Goal: Task Accomplishment & Management: Complete application form

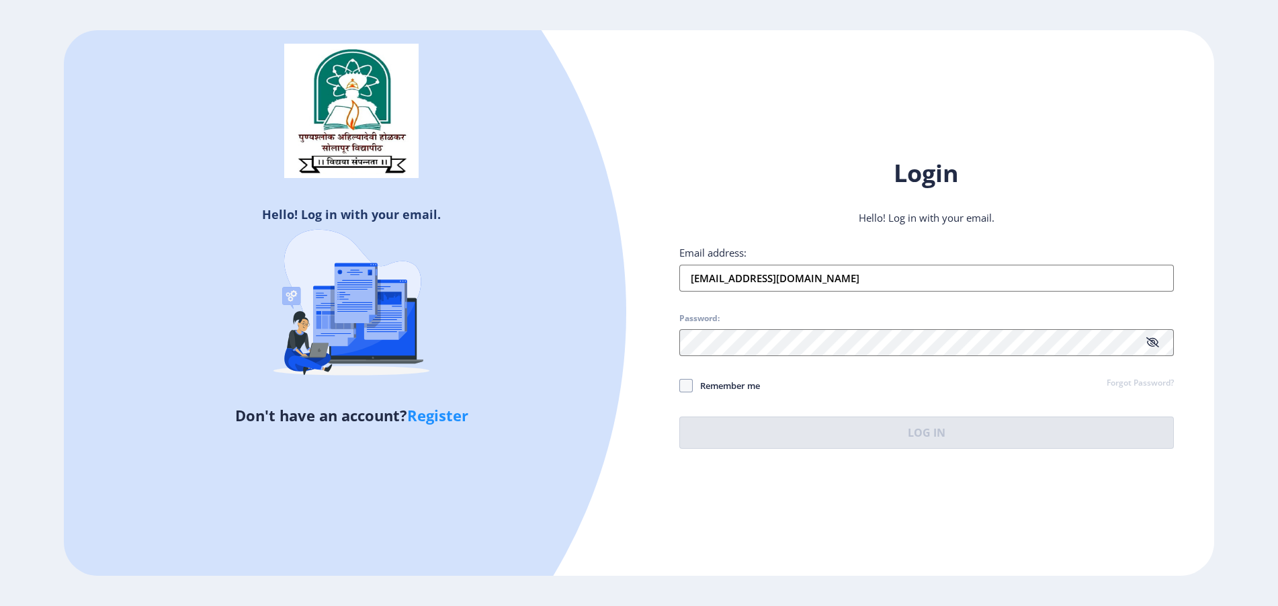
click at [805, 288] on input "[EMAIL_ADDRESS][DOMAIN_NAME]" at bounding box center [926, 278] width 494 height 27
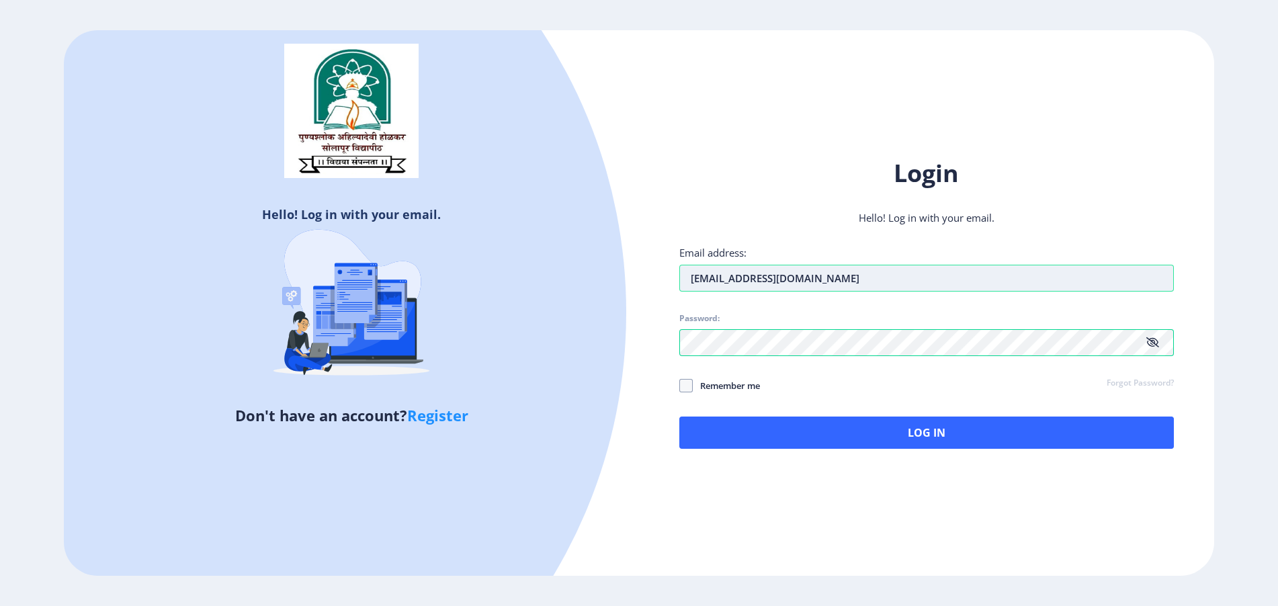
type input "[EMAIL_ADDRESS][DOMAIN_NAME]"
click at [721, 451] on div "Login Hello! Log in with your email. Email address: [EMAIL_ADDRESS][DOMAIN_NAME…" at bounding box center [926, 303] width 575 height 332
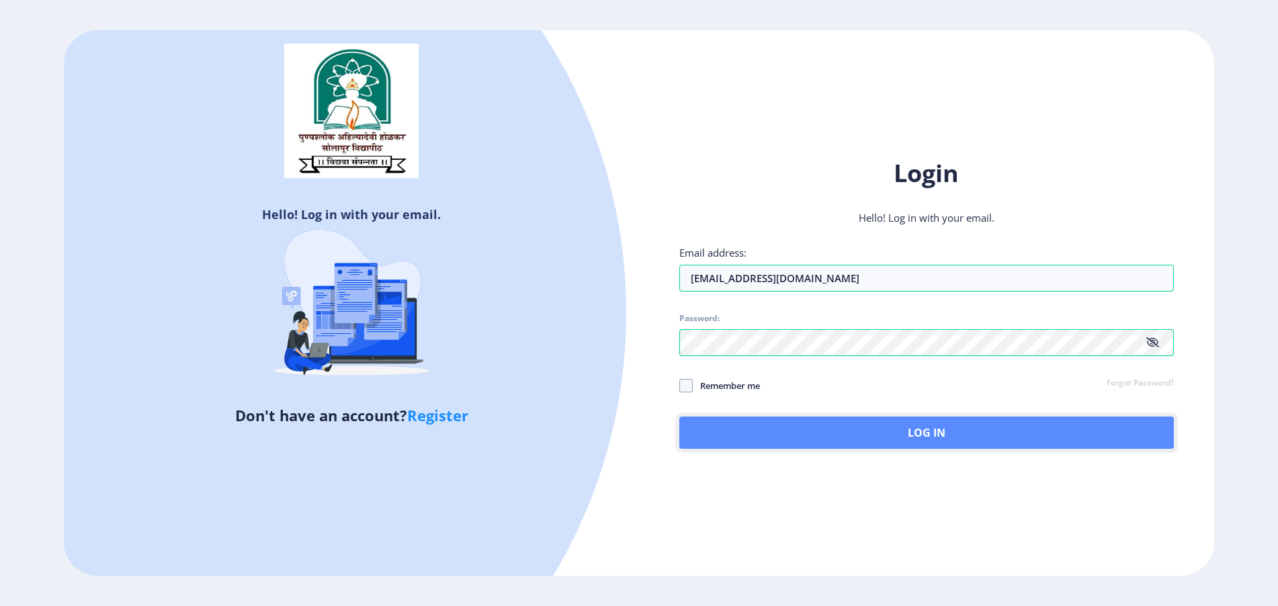
click at [728, 434] on button "Log In" at bounding box center [926, 432] width 494 height 32
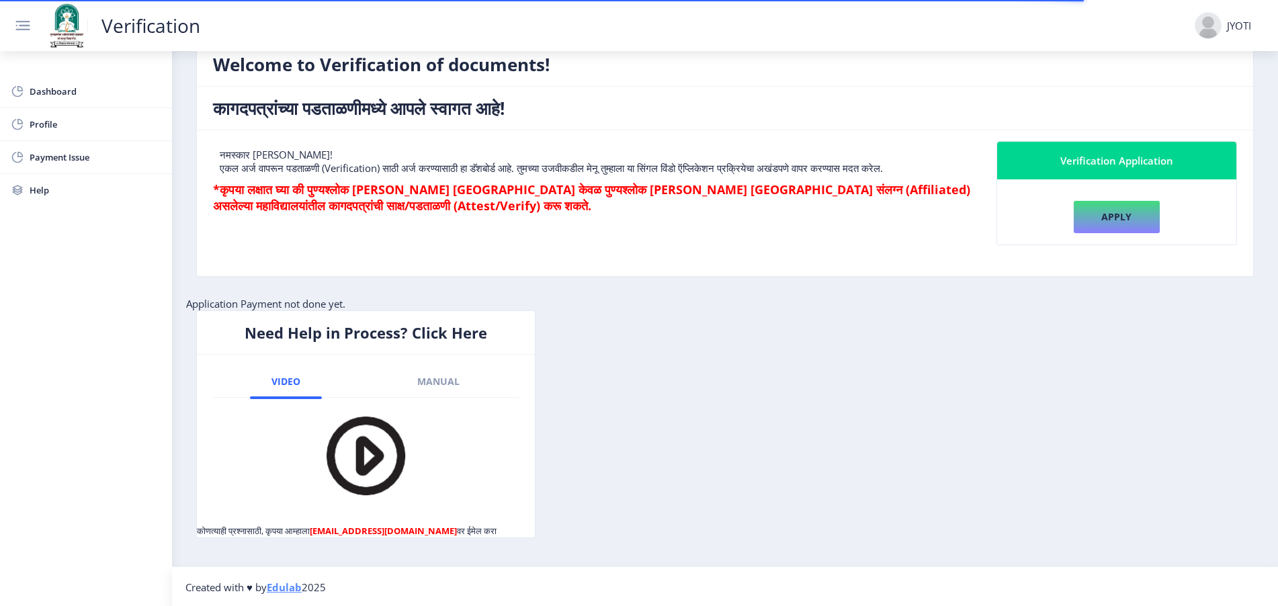
scroll to position [87, 0]
click at [1104, 227] on button "Apply" at bounding box center [1116, 216] width 87 height 34
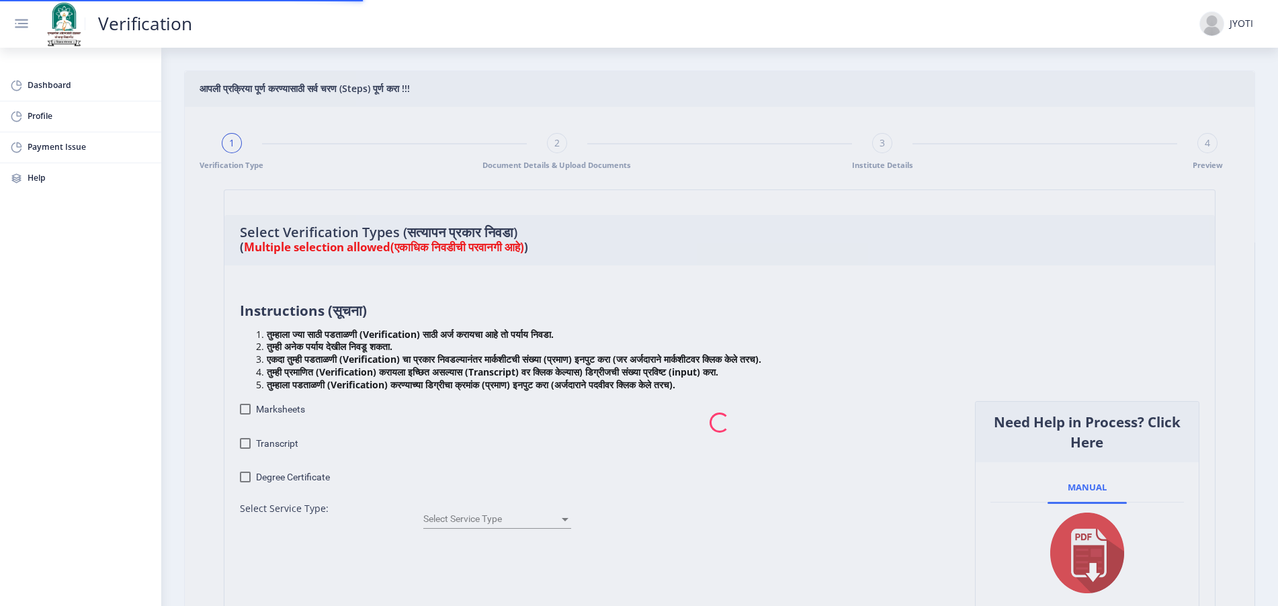
checkbox input "true"
type input "1"
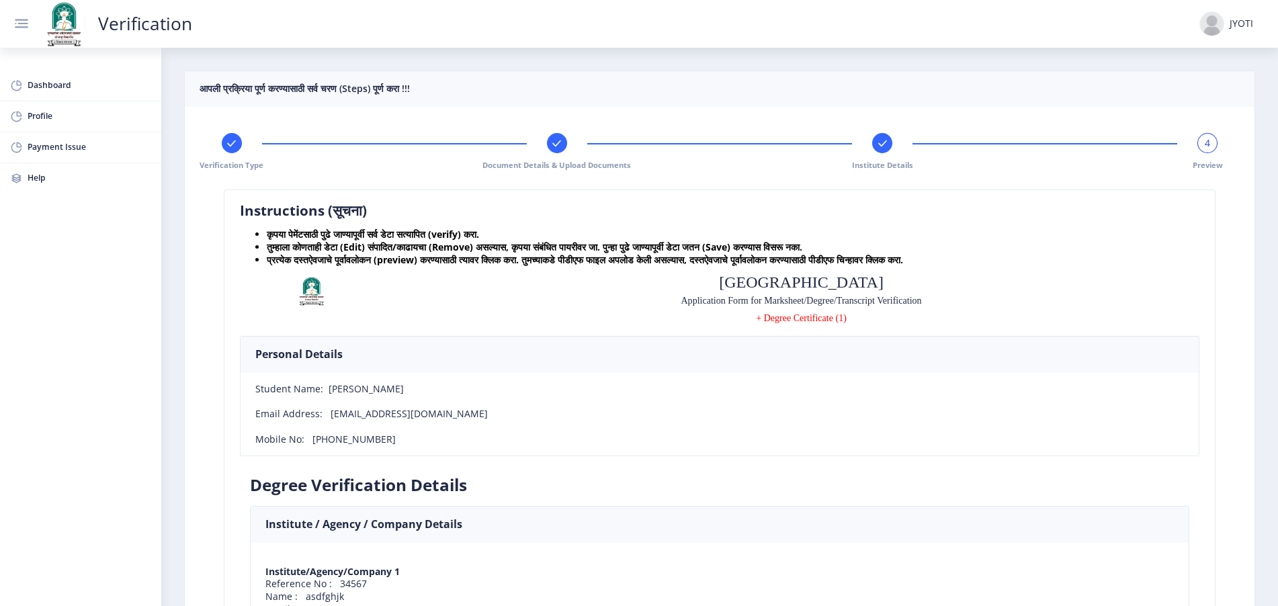
click at [226, 134] on div at bounding box center [232, 143] width 20 height 20
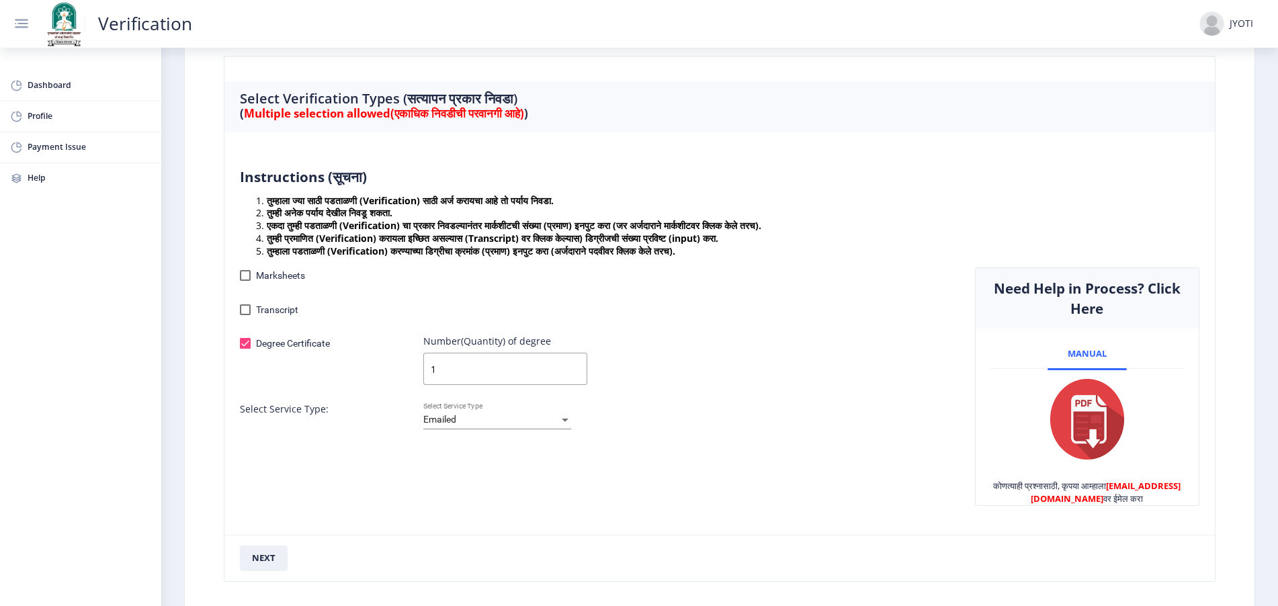
scroll to position [146, 0]
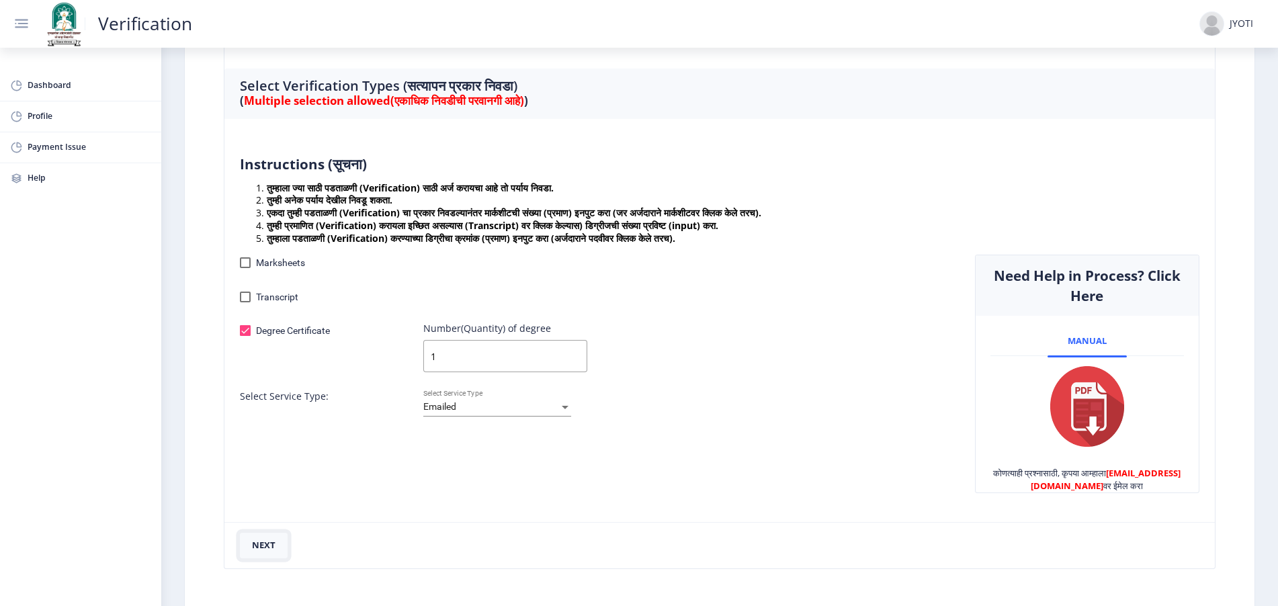
click at [255, 542] on button "next" at bounding box center [264, 546] width 48 height 26
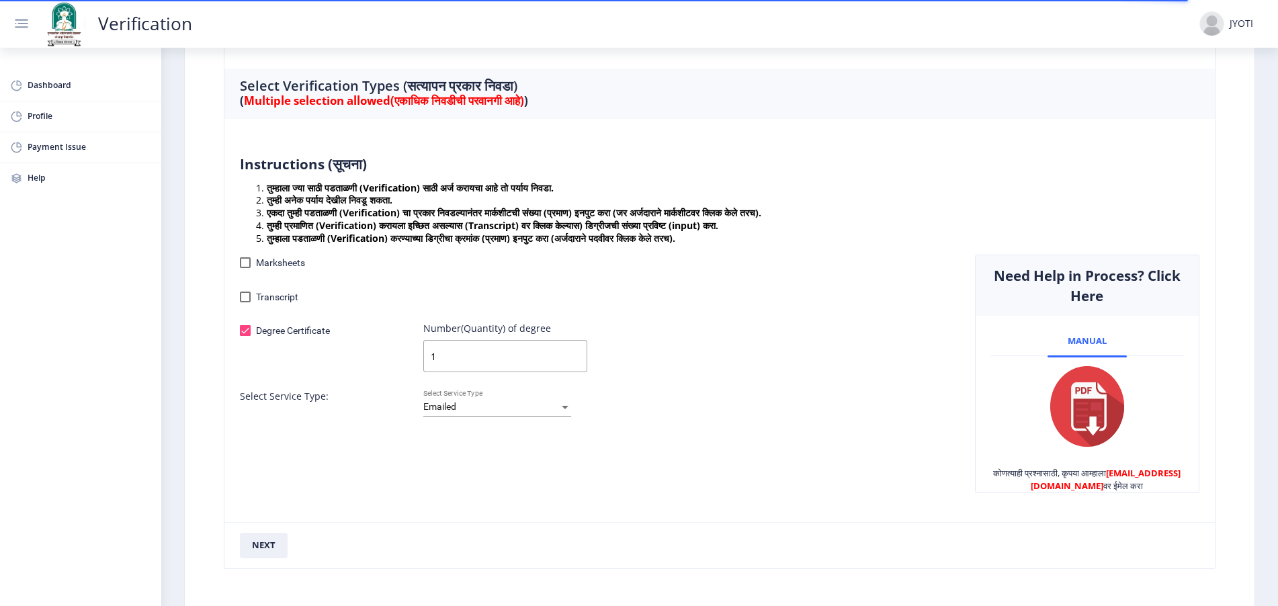
click at [280, 298] on span "Transcript" at bounding box center [277, 297] width 42 height 16
click at [245, 302] on input "Transcript" at bounding box center [244, 302] width 1 height 1
checkbox input "true"
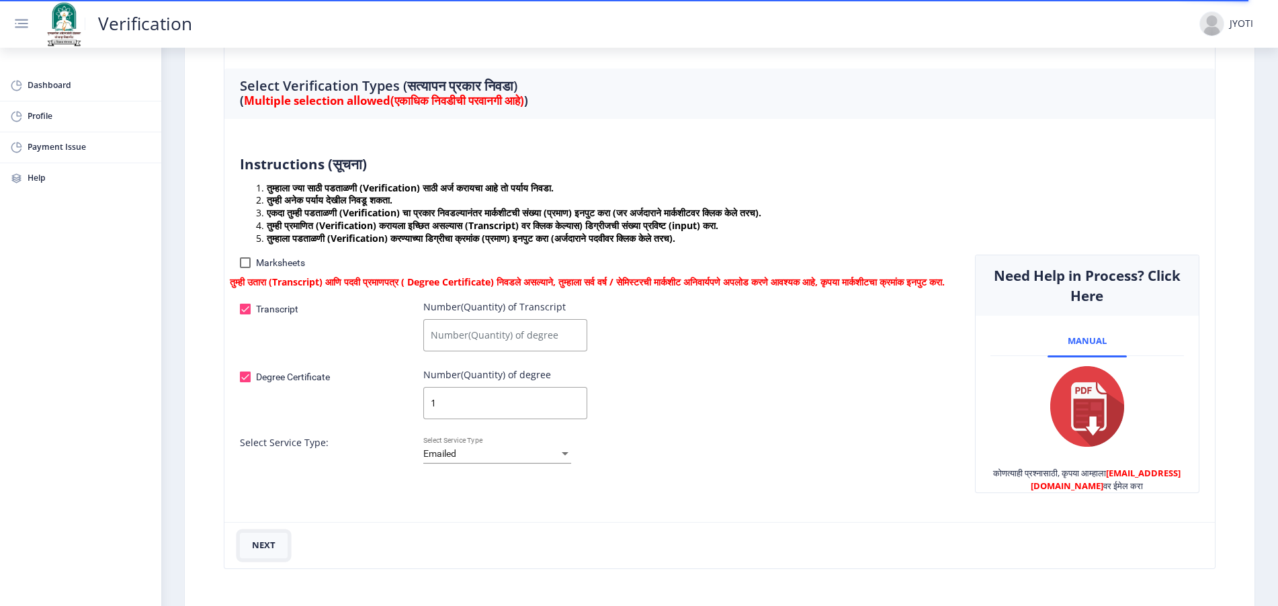
click at [267, 548] on button "next" at bounding box center [264, 546] width 48 height 26
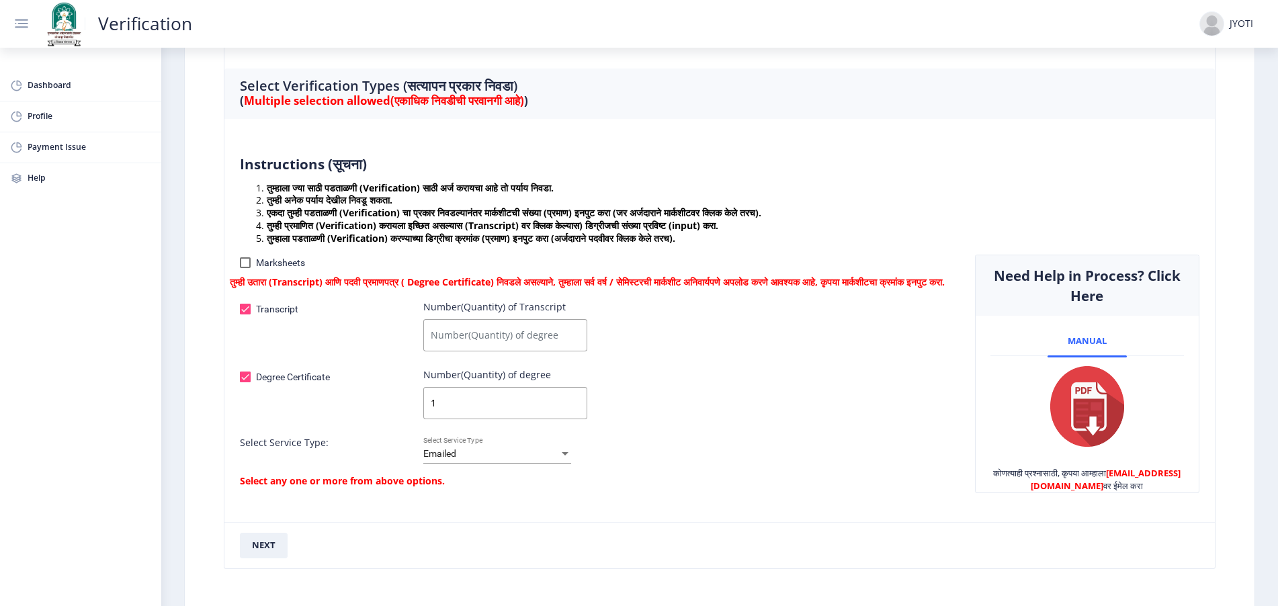
click at [467, 351] on input "Number(Quantity) of Transcript" at bounding box center [504, 335] width 163 height 32
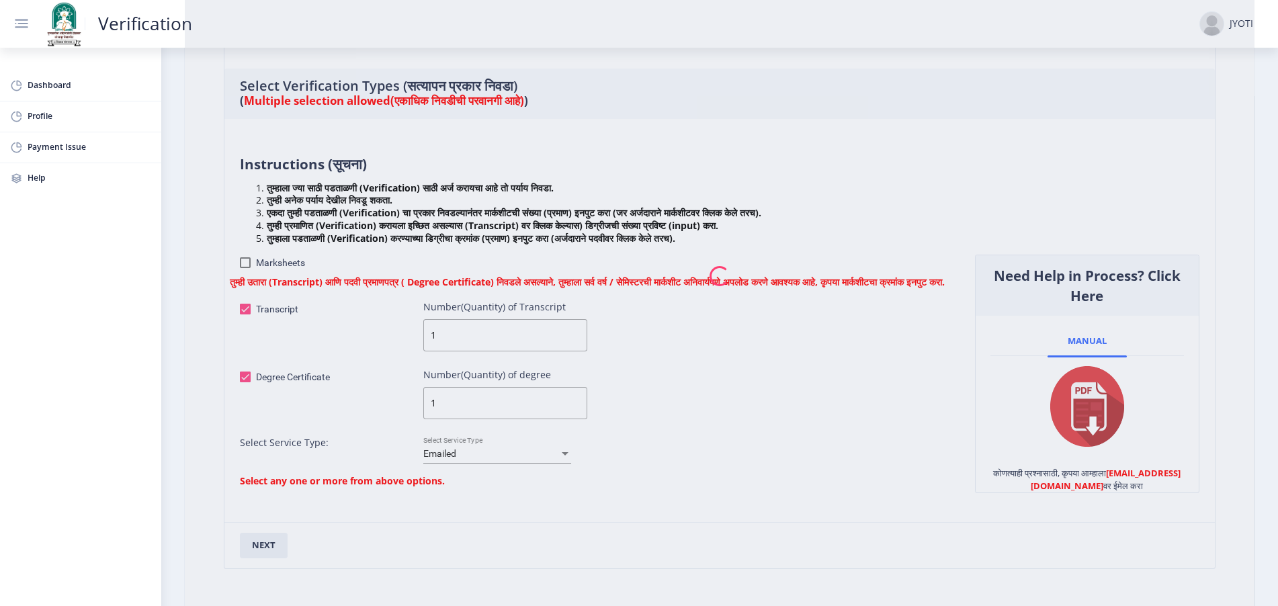
type input "1"
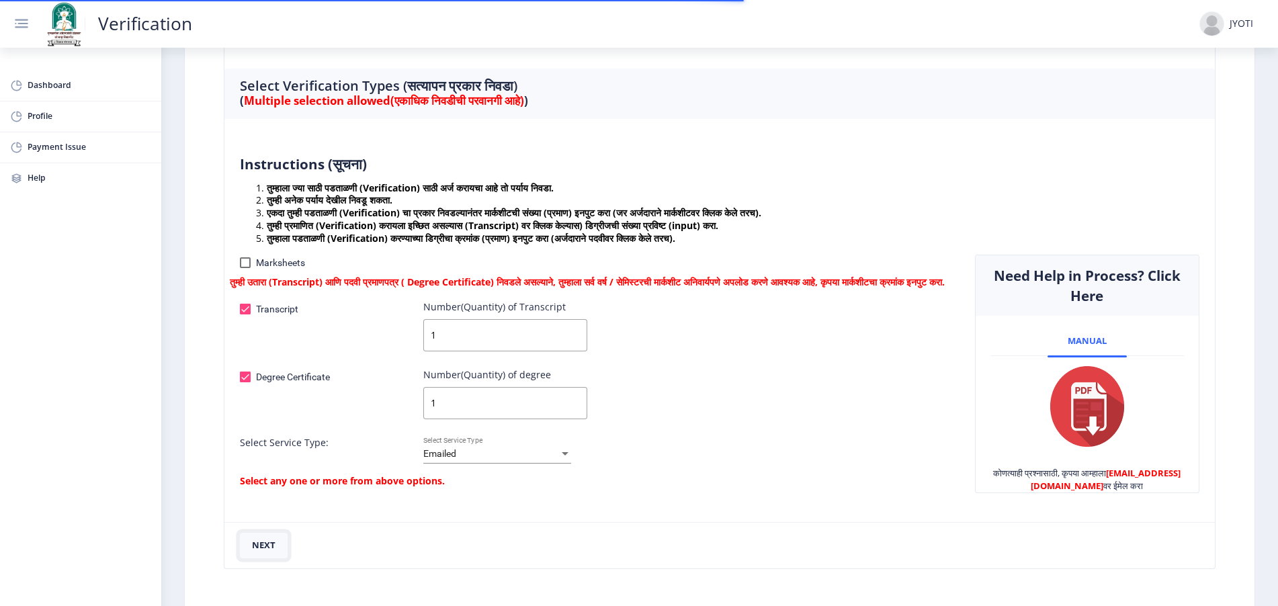
click at [263, 539] on button "next" at bounding box center [264, 546] width 48 height 26
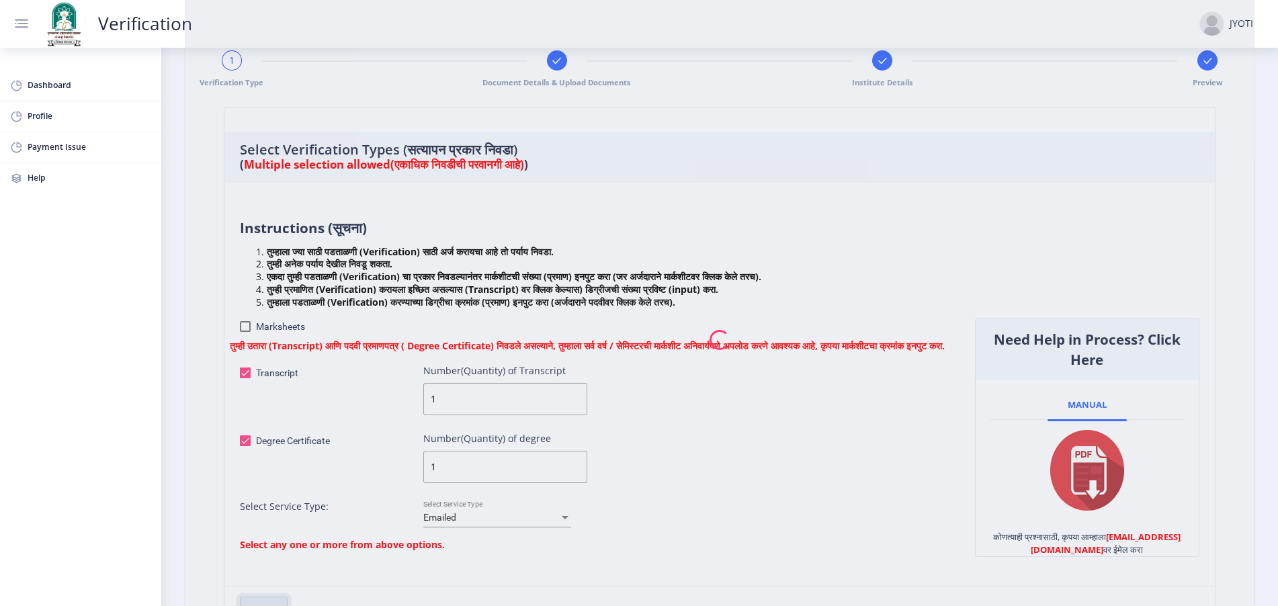
scroll to position [0, 0]
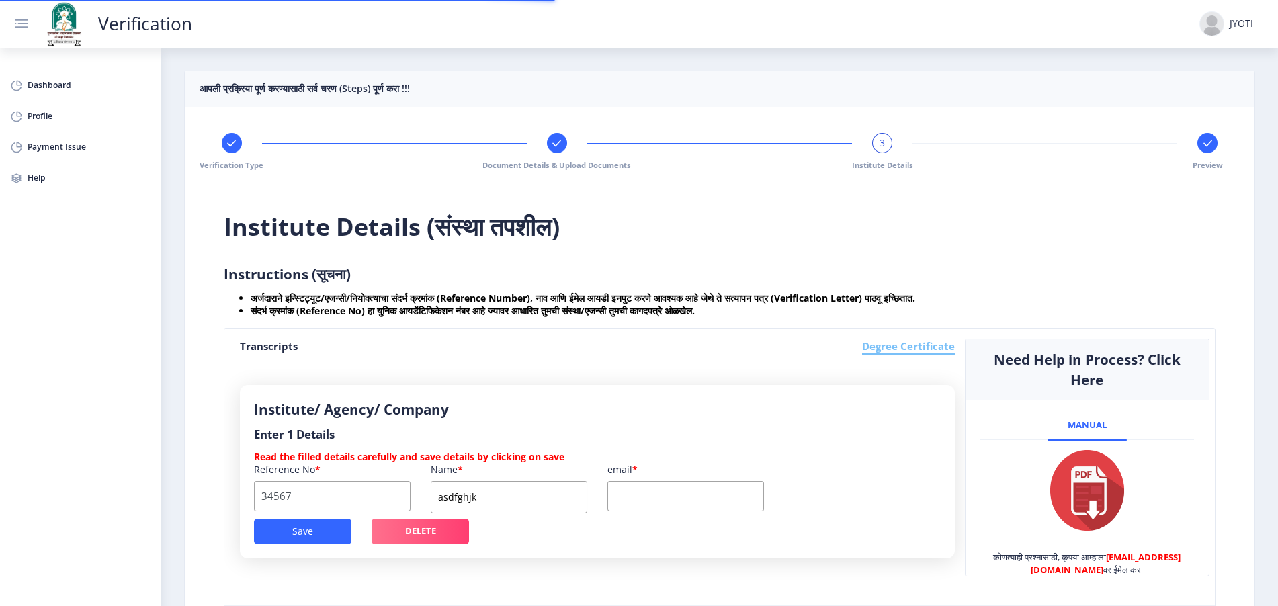
click at [569, 139] on div "Verification Type Document Details & Upload Documents 3 Institute Details Previ…" at bounding box center [720, 151] width 1016 height 37
click at [560, 144] on rect at bounding box center [556, 143] width 13 height 13
drag, startPoint x: 218, startPoint y: 275, endPoint x: 907, endPoint y: 483, distance: 720.4
click at [907, 483] on div "Institute Details (संस्था तपशील) Instructions (सूचना) अर्जदाराने इन्स्टिट्यूट/ए…" at bounding box center [720, 430] width 1016 height 507
click at [558, 161] on span "Document Details & Upload Documents" at bounding box center [556, 165] width 148 height 10
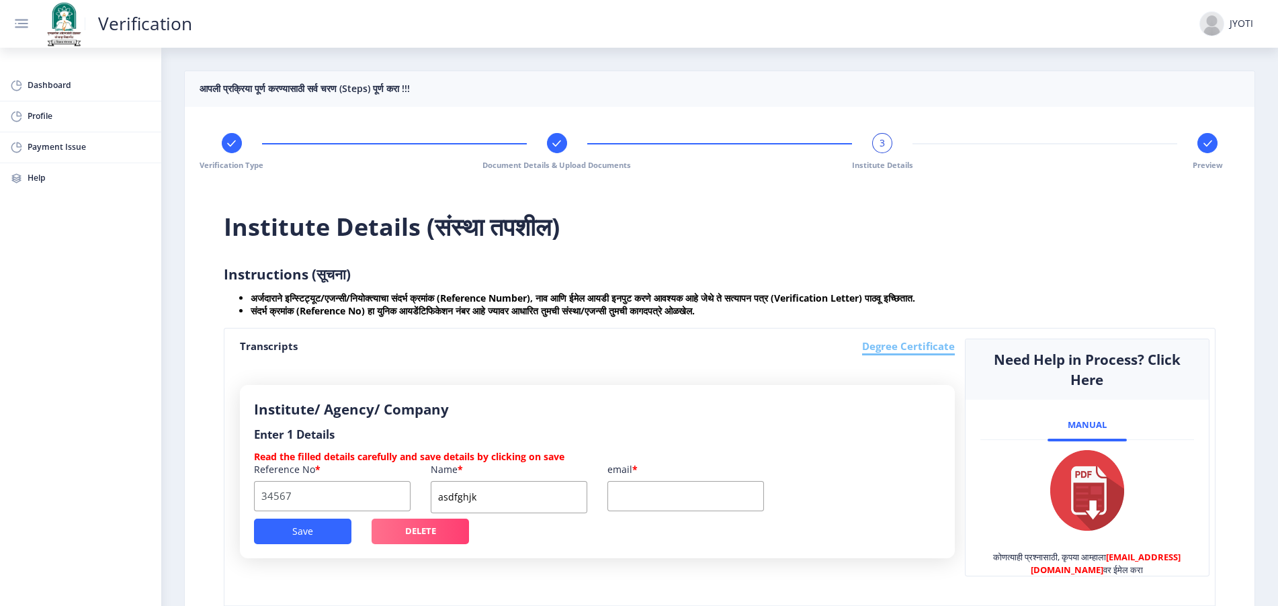
drag, startPoint x: 348, startPoint y: 292, endPoint x: 756, endPoint y: 414, distance: 426.1
click at [772, 428] on div "Institute Details (संस्था तपशील) Instructions (सूचना) अर्जदाराने इन्स्टिट्यूट/ए…" at bounding box center [720, 430] width 1016 height 507
click at [587, 239] on div "Institute Details (संस्था तपशील) Instructions (सूचना) अर्जदाराने इन्स्टिट्यूट/ए…" at bounding box center [720, 430] width 1016 height 507
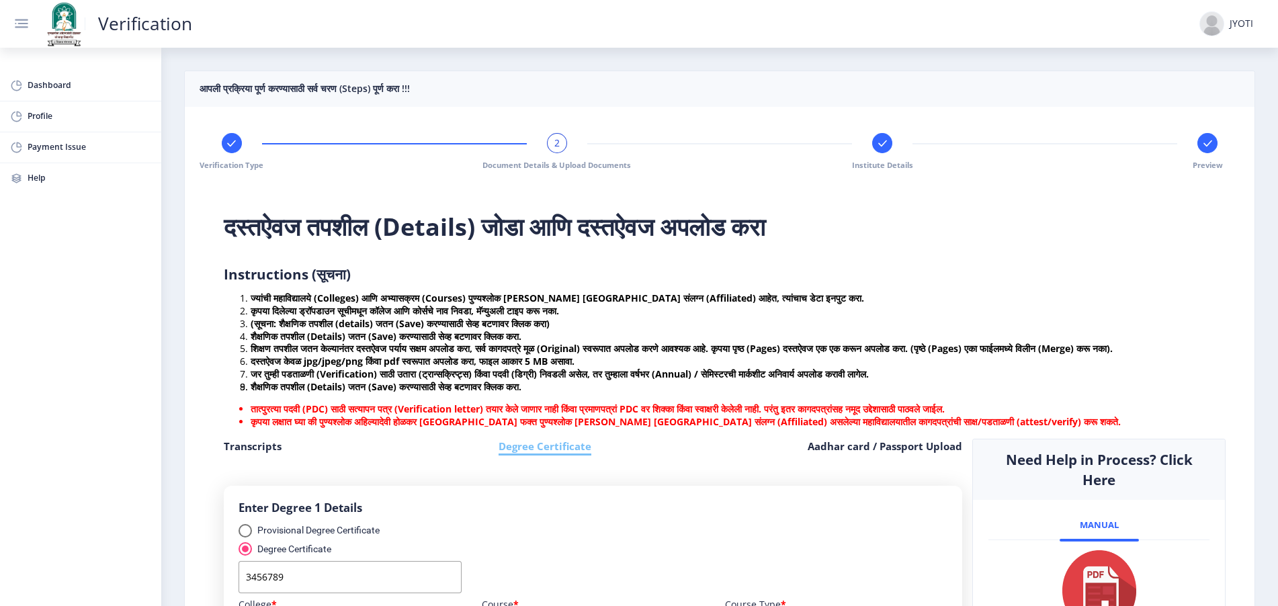
click at [557, 133] on div "2" at bounding box center [557, 143] width 20 height 20
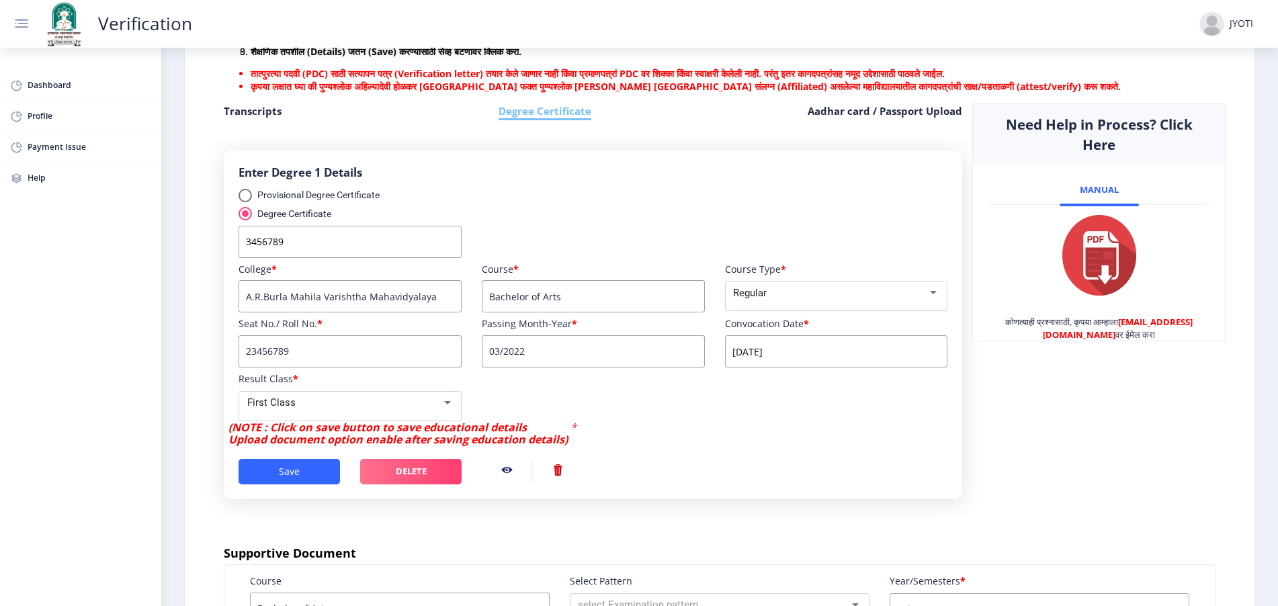
scroll to position [83, 0]
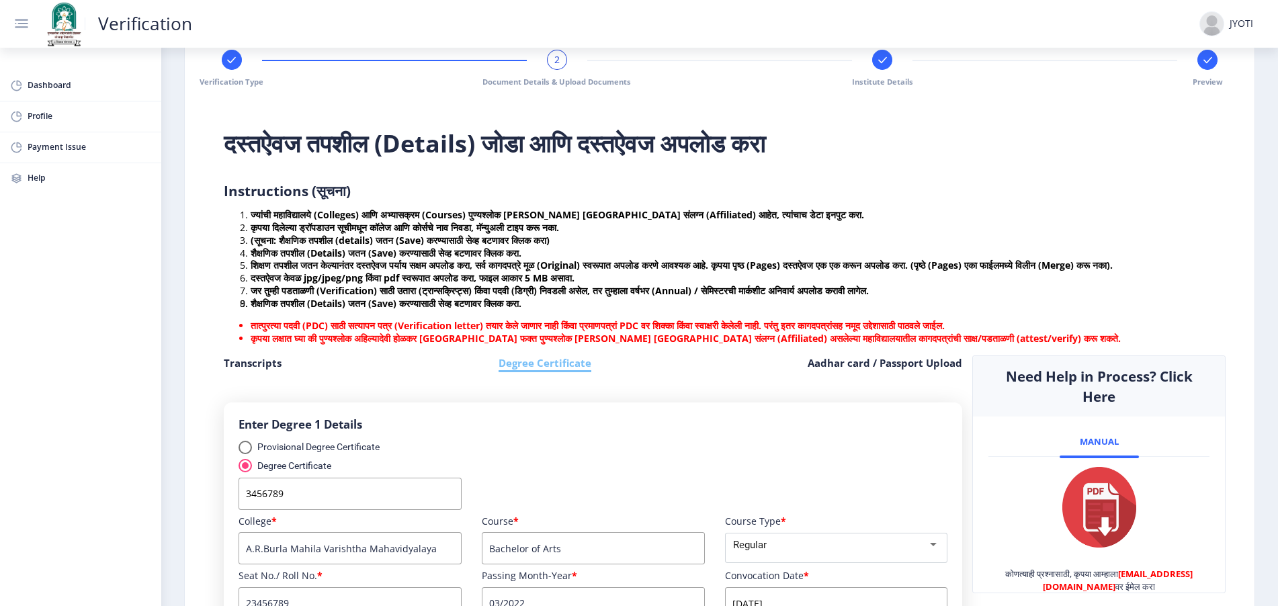
click at [234, 61] on rect at bounding box center [231, 60] width 13 height 13
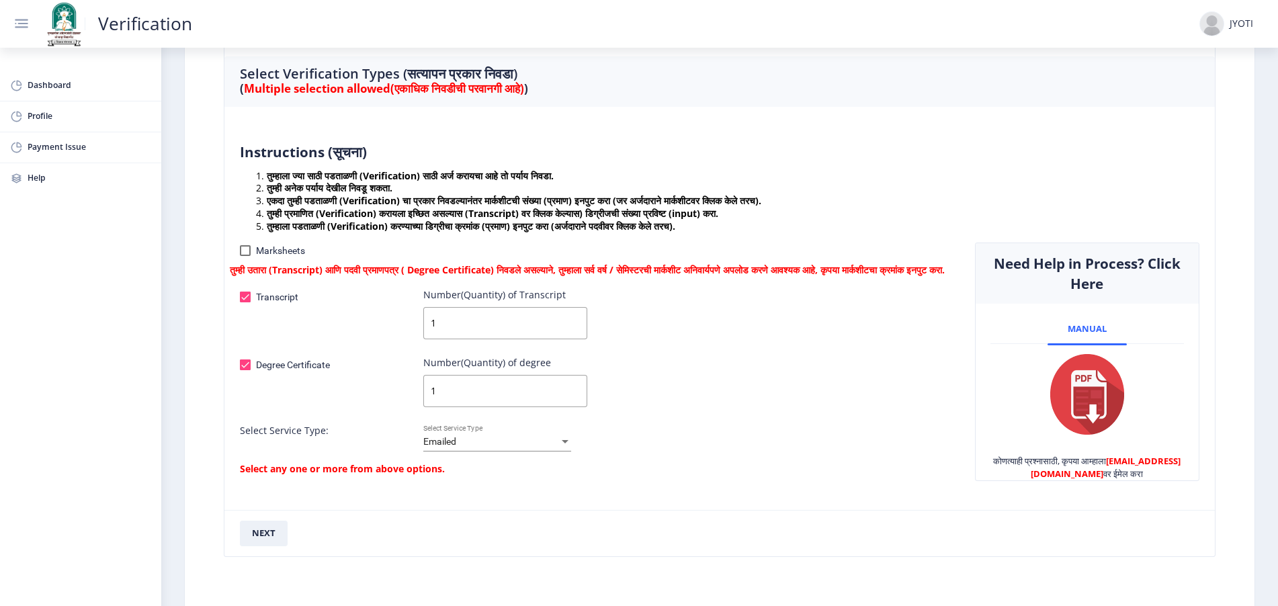
scroll to position [232, 0]
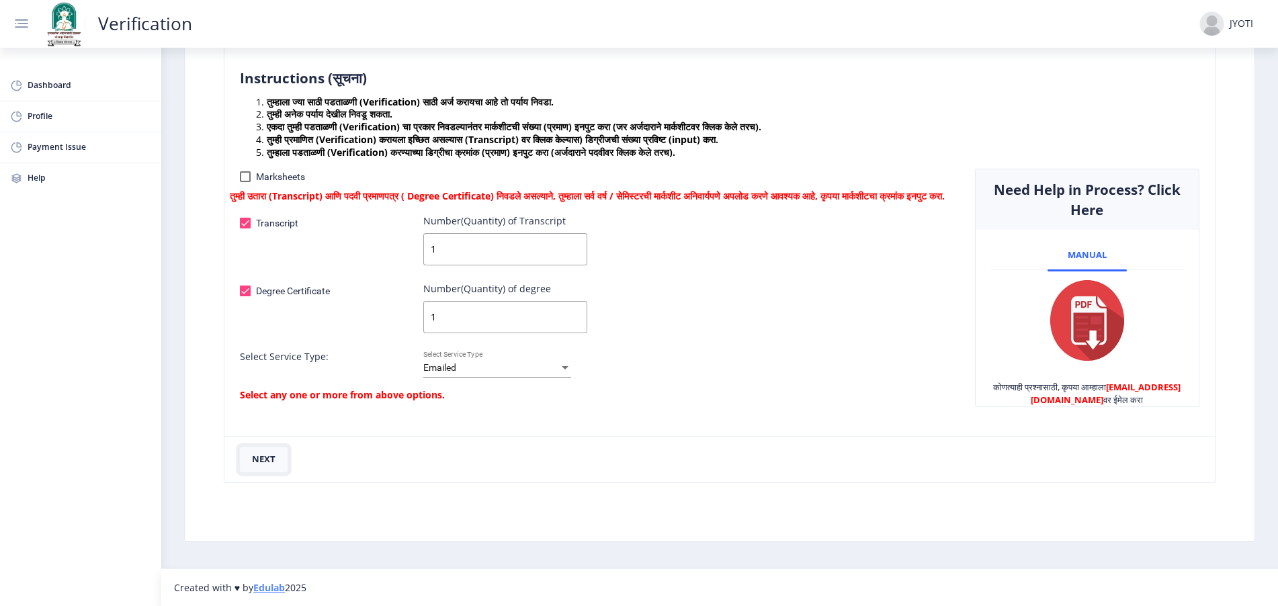
click at [265, 469] on button "next" at bounding box center [264, 460] width 48 height 26
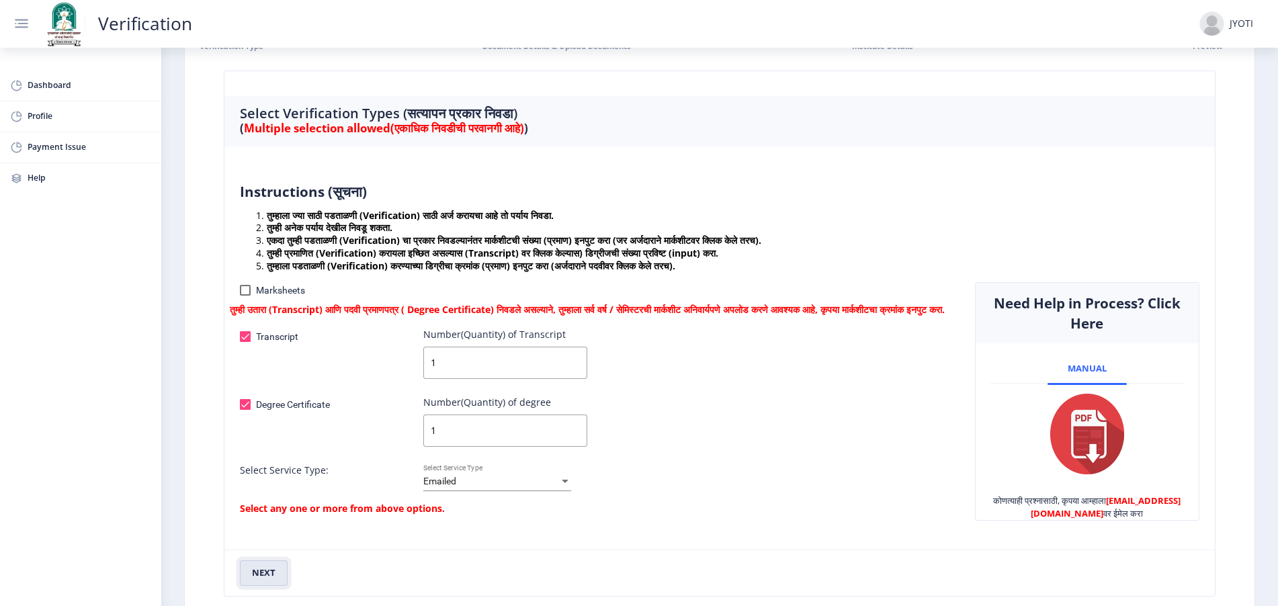
scroll to position [0, 0]
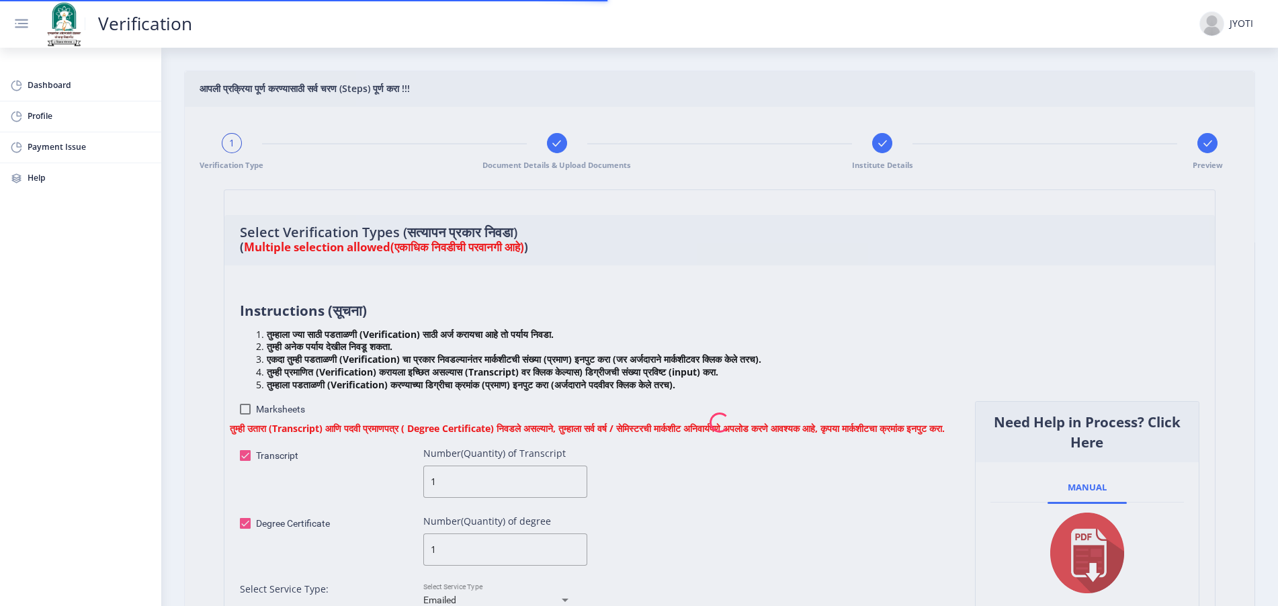
click at [556, 145] on nb-spinner at bounding box center [720, 422] width 1070 height 702
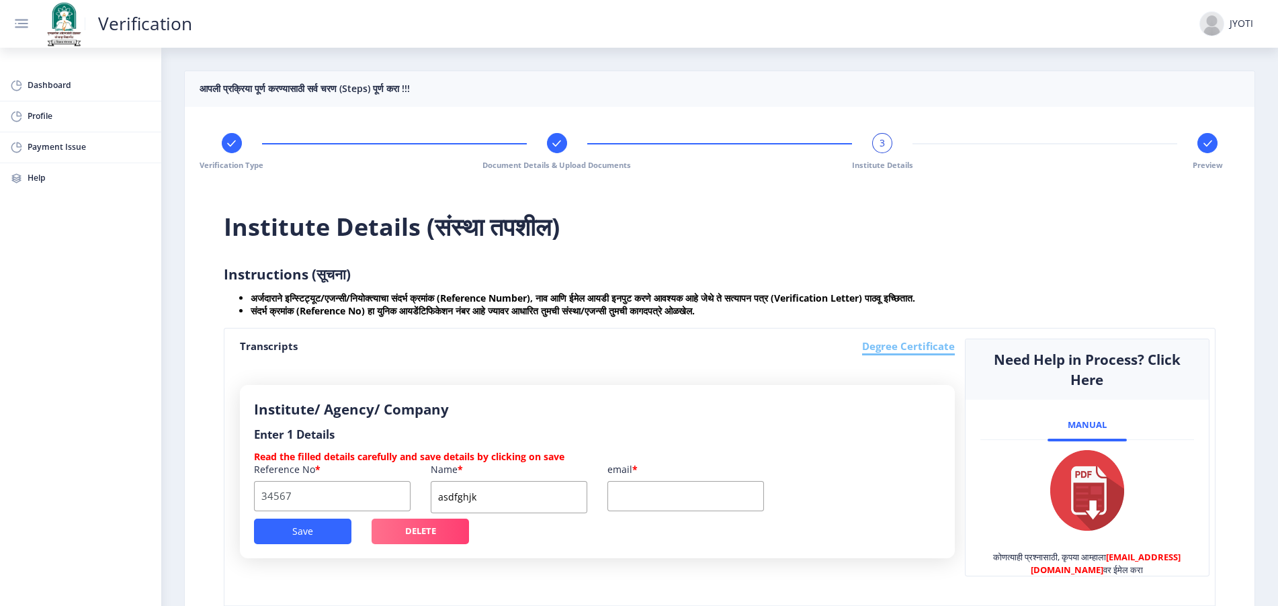
click at [556, 145] on rect at bounding box center [556, 143] width 13 height 13
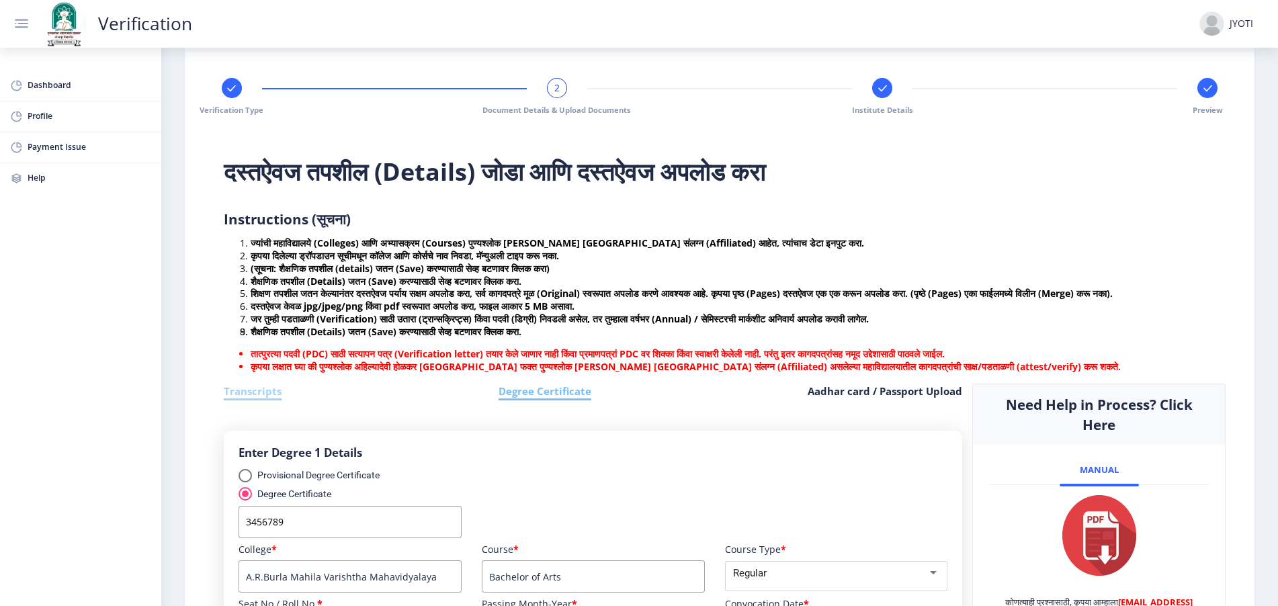
scroll to position [83, 0]
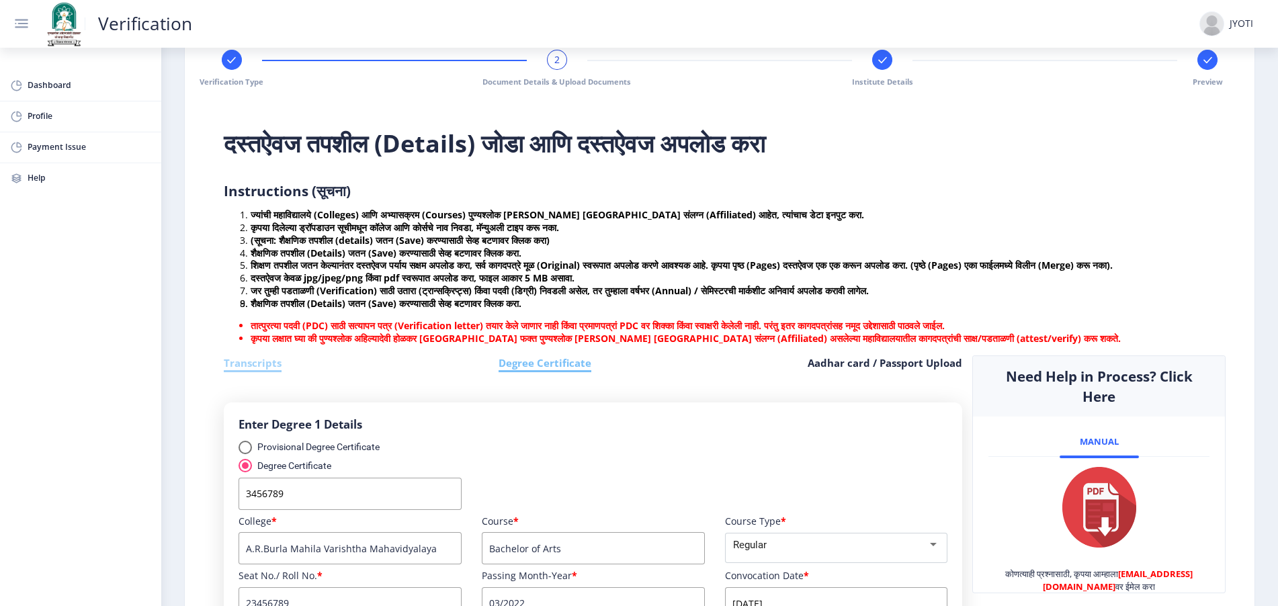
click at [255, 373] on h6 "Transcripts" at bounding box center [253, 363] width 58 height 17
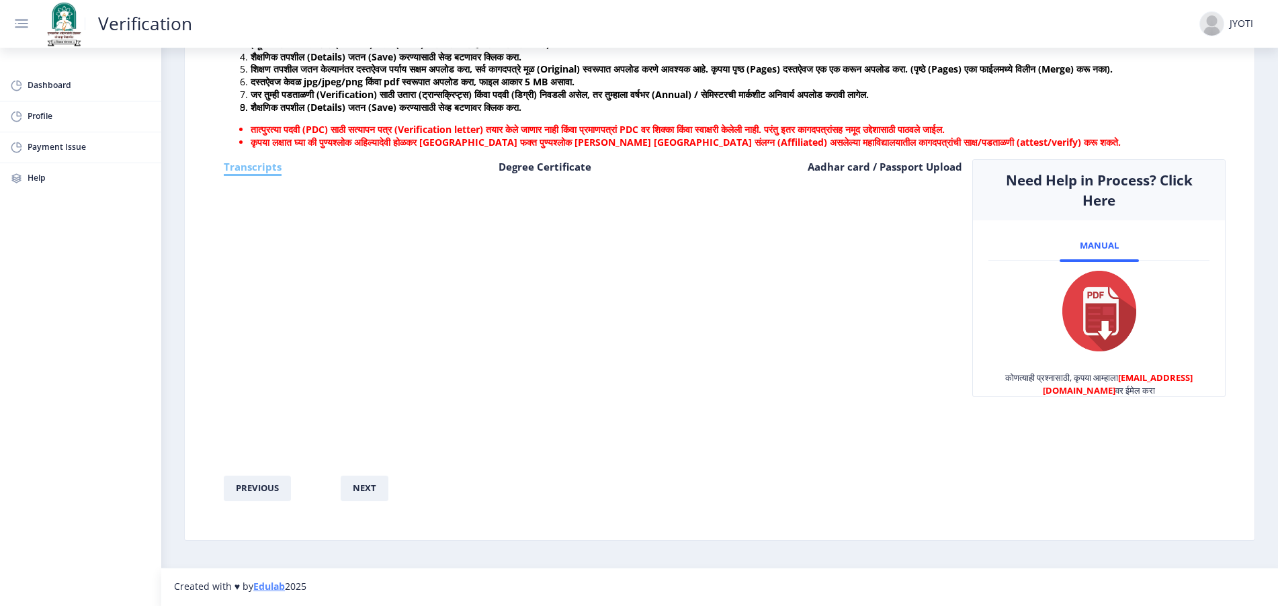
scroll to position [207, 0]
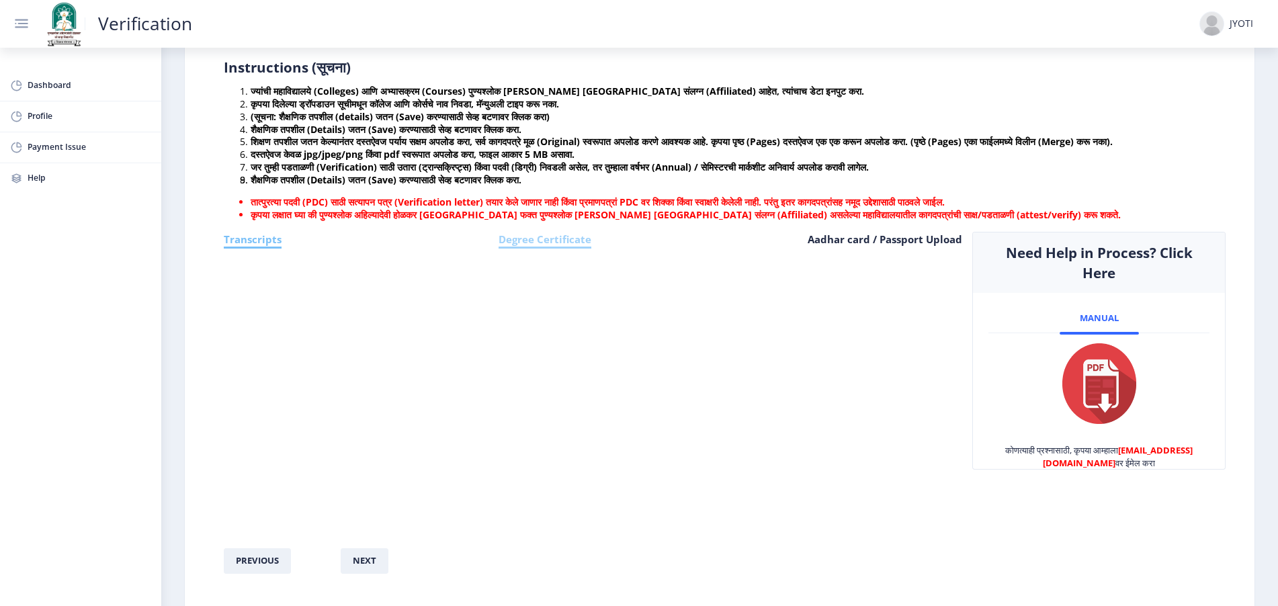
click at [558, 249] on h6 "Degree Certificate" at bounding box center [544, 240] width 93 height 17
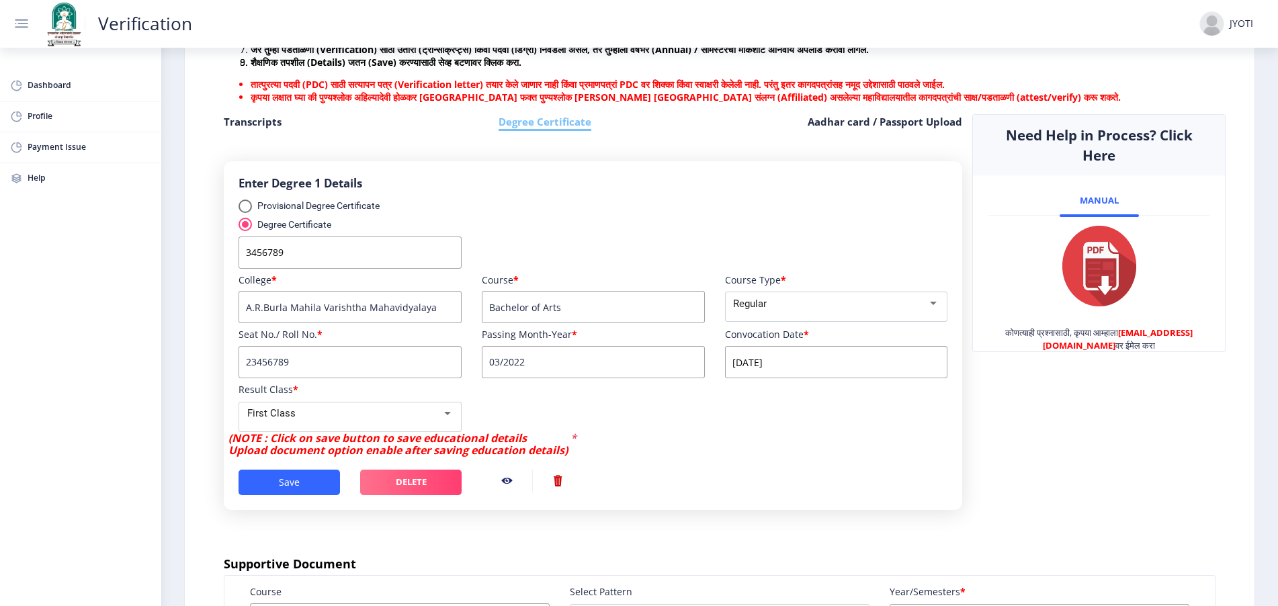
scroll to position [124, 0]
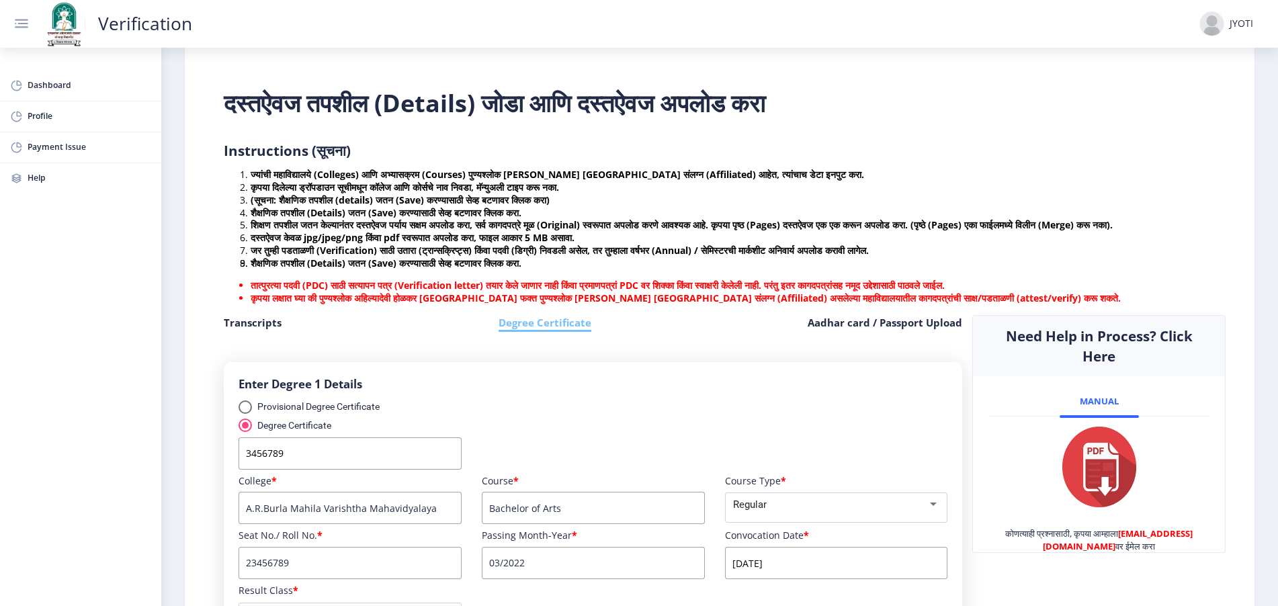
click at [811, 171] on b "ज्यांची महाविद्यालये (Colleges) आणि अभ्यासक्रम (Courses) पुण्यश्लोक [PERSON_NAM…" at bounding box center [557, 174] width 613 height 13
